Goal: Task Accomplishment & Management: Manage account settings

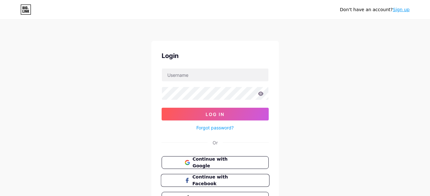
click at [213, 180] on span "Continue with Facebook" at bounding box center [218, 181] width 53 height 14
click at [193, 78] on input "text" at bounding box center [215, 75] width 107 height 13
paste input "[EMAIL_ADDRESS][DOMAIN_NAME]"
type input "www.muny.stored@gmail.com"
drag, startPoint x: 212, startPoint y: 172, endPoint x: 33, endPoint y: 54, distance: 214.8
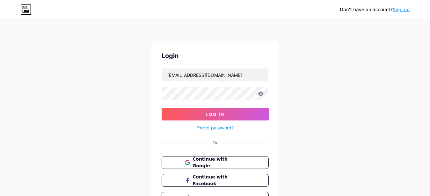
click at [31, 51] on div "Don't have an account? Sign up Login www.muny.stored@gmail.com Log In Forgot pa…" at bounding box center [215, 117] width 430 height 235
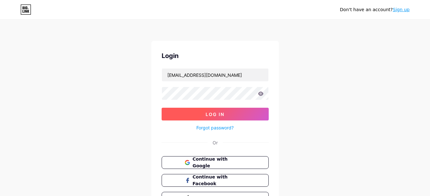
click at [209, 112] on span "Log In" at bounding box center [215, 114] width 19 height 5
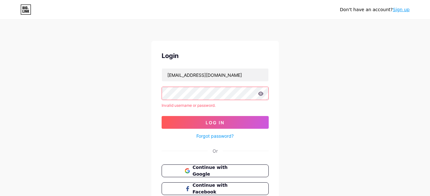
scroll to position [0, 0]
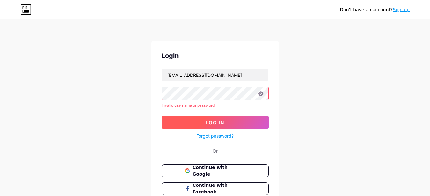
click at [228, 121] on button "Log In" at bounding box center [215, 122] width 107 height 13
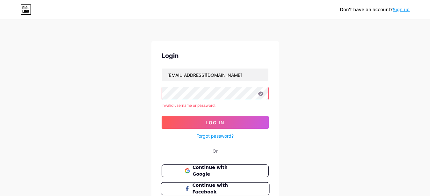
click at [265, 186] on button "Continue with Facebook" at bounding box center [215, 188] width 109 height 13
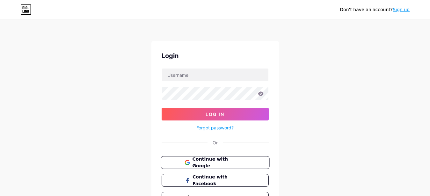
click at [227, 164] on span "Continue with Google" at bounding box center [218, 163] width 53 height 14
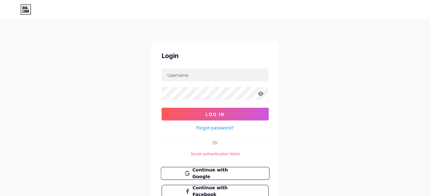
click at [211, 177] on button "Continue with Google" at bounding box center [215, 173] width 109 height 13
click at [211, 172] on span "Continue with Google" at bounding box center [218, 174] width 53 height 14
click at [207, 172] on span "Continue with Google" at bounding box center [218, 174] width 53 height 14
click at [202, 78] on input "text" at bounding box center [215, 75] width 107 height 13
paste input "www.sieng.muny.official@gmail.com"
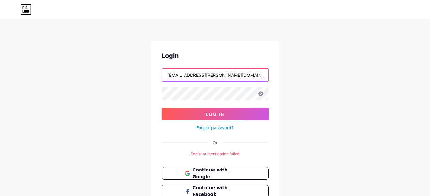
type input "www.sieng.muny.official@gmail.com"
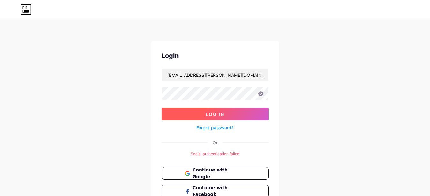
click at [218, 112] on span "Log In" at bounding box center [215, 114] width 19 height 5
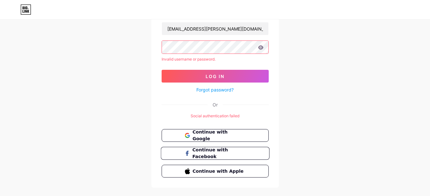
scroll to position [58, 0]
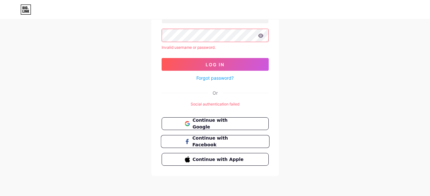
click at [231, 141] on span "Continue with Facebook" at bounding box center [218, 142] width 53 height 14
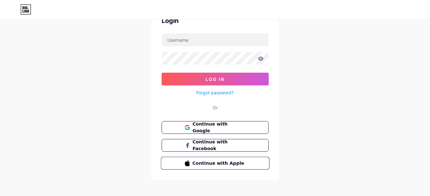
scroll to position [39, 0]
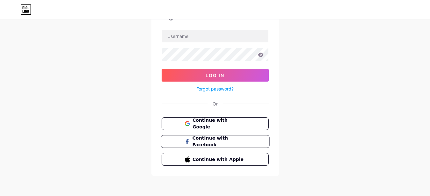
click at [234, 138] on span "Continue with Facebook" at bounding box center [218, 142] width 53 height 14
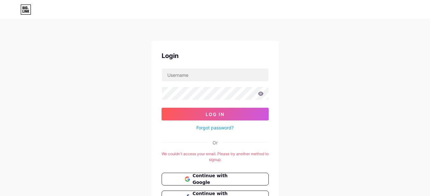
scroll to position [56, 0]
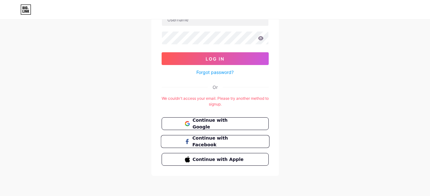
click at [193, 142] on span "Continue with Facebook" at bounding box center [218, 142] width 53 height 14
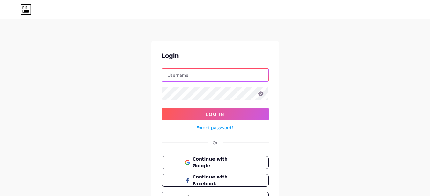
click at [195, 75] on input "text" at bounding box center [215, 75] width 107 height 13
paste input "siengmuny"
type input "siengmuny"
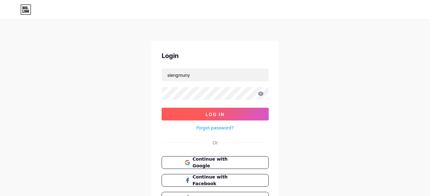
click at [210, 109] on button "Log In" at bounding box center [215, 114] width 107 height 13
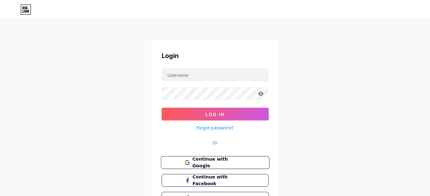
click at [235, 159] on button "Continue with Google" at bounding box center [215, 162] width 109 height 13
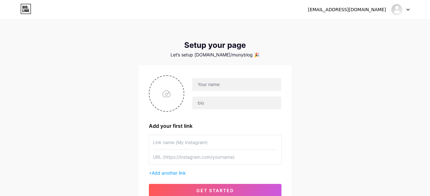
click at [405, 11] on div at bounding box center [400, 9] width 19 height 11
click at [372, 25] on link "Dashboard" at bounding box center [370, 26] width 79 height 17
click at [404, 7] on div at bounding box center [400, 9] width 19 height 11
click at [357, 42] on li "Logout" at bounding box center [370, 43] width 79 height 17
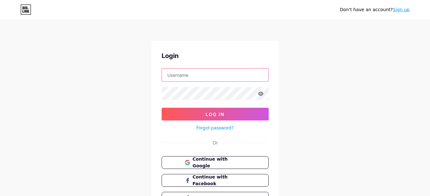
click at [192, 75] on input "text" at bounding box center [215, 75] width 107 height 13
paste input "www.sieng.muny.website@gmail.com"
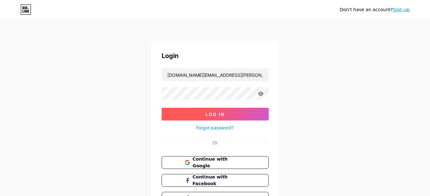
click at [214, 113] on span "Log In" at bounding box center [215, 114] width 19 height 5
click at [0, 0] on span at bounding box center [0, 0] width 0 height 0
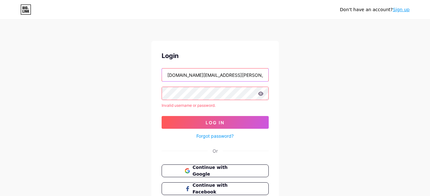
click at [246, 71] on input "www.sieng.muny.website@gmail.com" at bounding box center [215, 75] width 107 height 13
drag, startPoint x: 250, startPoint y: 72, endPoint x: 128, endPoint y: 77, distance: 122.6
click at [162, 77] on input "www.sieng.muny.website@gmail.com" at bounding box center [215, 75] width 107 height 13
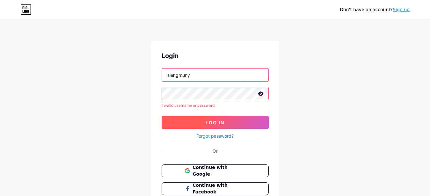
type input "siengmuny"
click at [201, 121] on button "Log In" at bounding box center [215, 122] width 107 height 13
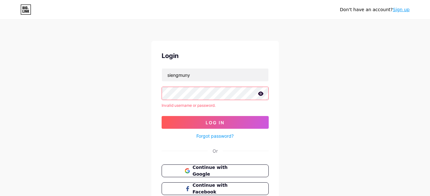
click at [207, 136] on link "Forgot password?" at bounding box center [215, 136] width 37 height 7
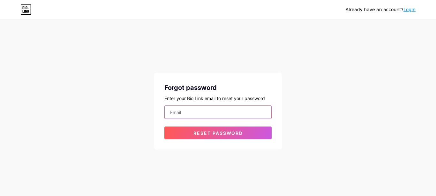
click at [211, 115] on input "email" at bounding box center [218, 112] width 107 height 13
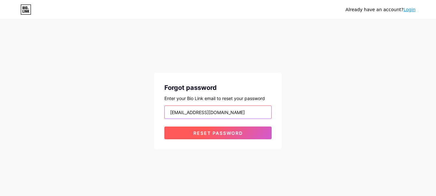
type input "www.muny.stored@gmail.com"
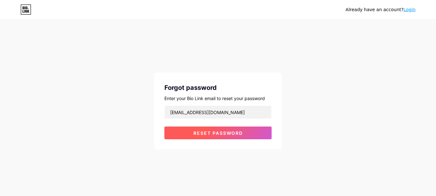
click at [215, 135] on span "Reset password" at bounding box center [217, 132] width 49 height 5
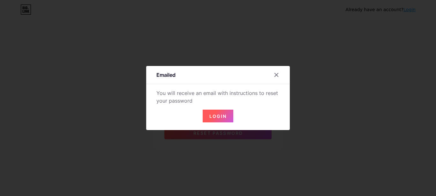
click at [217, 116] on span "Login" at bounding box center [217, 116] width 17 height 5
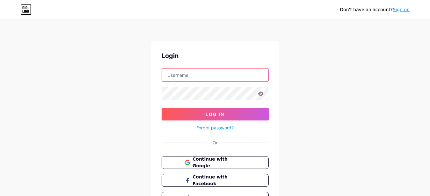
click at [216, 75] on input "text" at bounding box center [215, 75] width 107 height 13
type input "[EMAIL_ADDRESS][DOMAIN_NAME]"
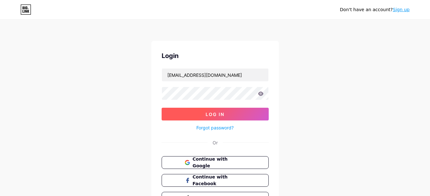
click at [217, 113] on span "Log In" at bounding box center [215, 114] width 19 height 5
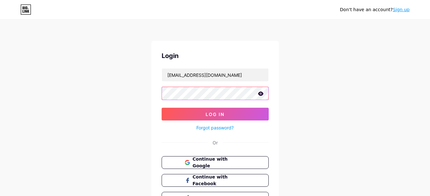
click at [162, 108] on button "Log In" at bounding box center [215, 114] width 107 height 13
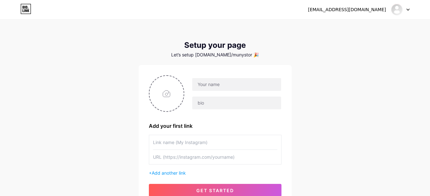
click at [407, 11] on div at bounding box center [400, 9] width 19 height 11
click at [357, 46] on li "Logout" at bounding box center [370, 43] width 79 height 17
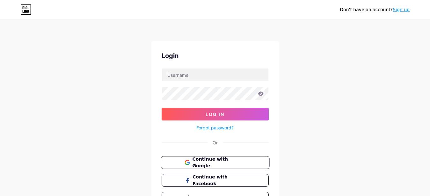
click at [217, 162] on span "Continue with Google" at bounding box center [218, 163] width 53 height 14
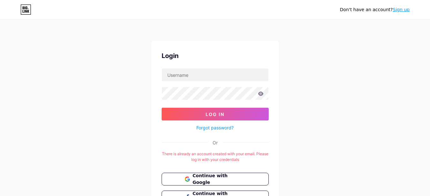
click at [409, 50] on div "Don't have an account? Sign up Login Log In Forgot password? Or There is alread…" at bounding box center [215, 126] width 430 height 252
click at [219, 77] on input "text" at bounding box center [215, 75] width 107 height 13
paste input "[DOMAIN_NAME][EMAIL_ADDRESS][PERSON_NAME][DOMAIN_NAME]"
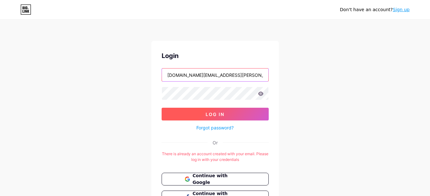
type input "[DOMAIN_NAME][EMAIL_ADDRESS][PERSON_NAME][DOMAIN_NAME]"
click at [212, 110] on button "Log In" at bounding box center [215, 114] width 107 height 13
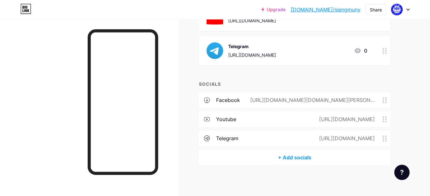
scroll to position [134, 0]
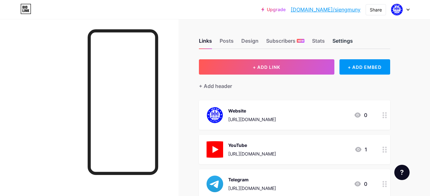
click at [346, 40] on div "Settings" at bounding box center [343, 42] width 20 height 11
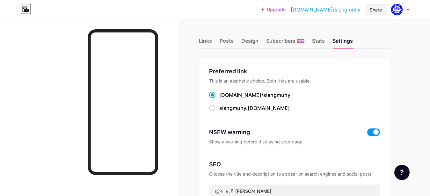
click at [369, 7] on div "Share" at bounding box center [376, 9] width 20 height 11
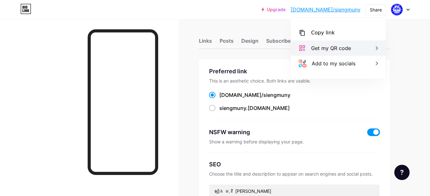
click at [377, 49] on icon at bounding box center [377, 48] width 8 height 8
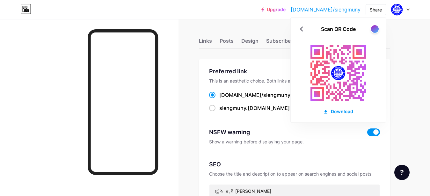
click at [408, 10] on icon at bounding box center [408, 10] width 3 height 2
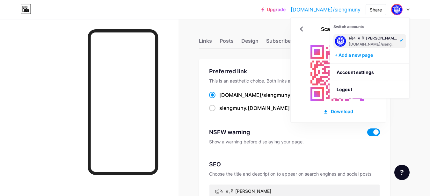
click at [61, 50] on div at bounding box center [89, 117] width 179 height 196
